Goal: Task Accomplishment & Management: Complete application form

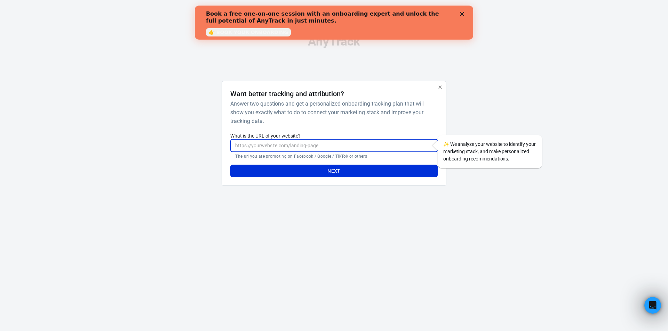
click at [259, 145] on input "What is the URL of your website?" at bounding box center [333, 145] width 207 height 13
paste input "https://templated.co/solarize"
type input "https://templated.co/solarize"
click at [261, 172] on button "Next" at bounding box center [333, 171] width 207 height 13
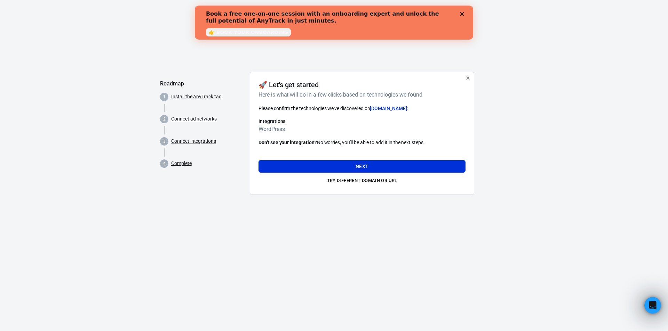
drag, startPoint x: 158, startPoint y: 145, endPoint x: 146, endPoint y: 106, distance: 40.1
click at [159, 145] on div "AnyTrack Roadmap 1 Install the AnyTrack tag 2 Connect ad networks 3 Connect int…" at bounding box center [334, 113] width 668 height 227
